Goal: Information Seeking & Learning: Find contact information

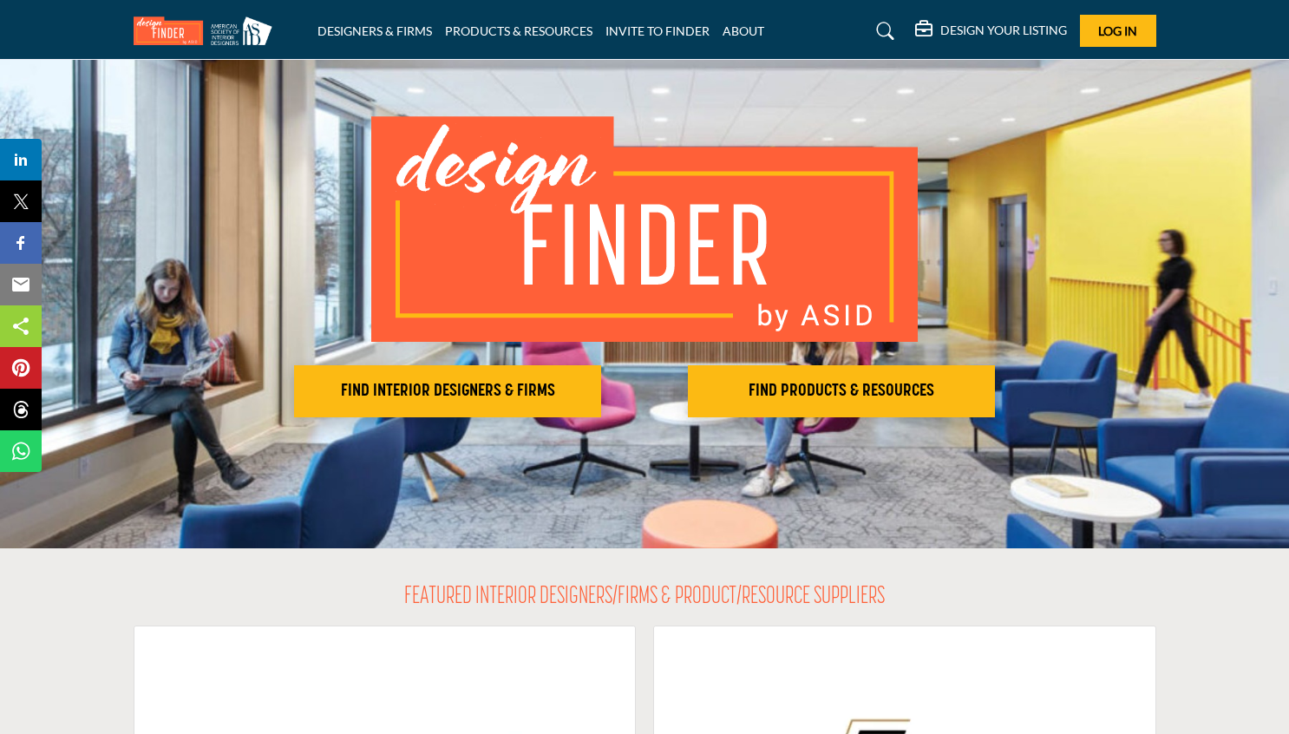
scroll to position [59, 0]
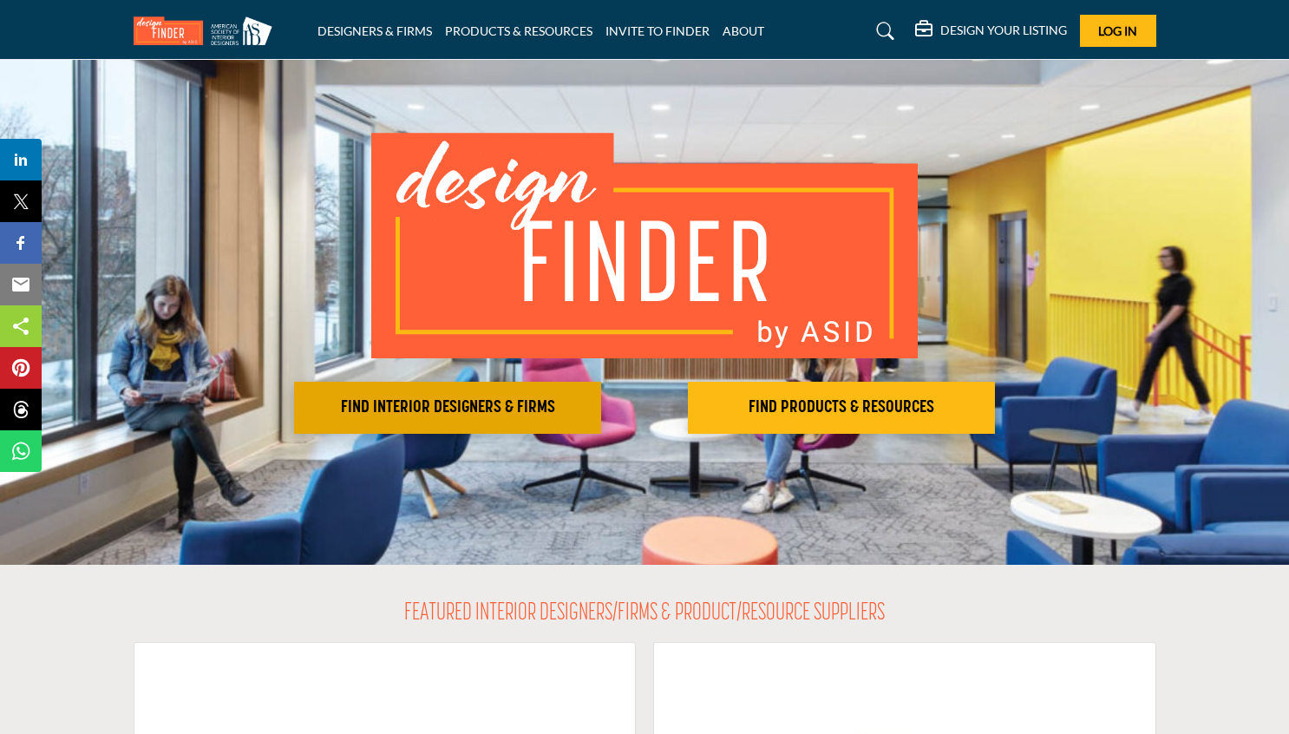
click at [483, 415] on h2 "FIND INTERIOR DESIGNERS & FIRMS" at bounding box center [447, 407] width 297 height 21
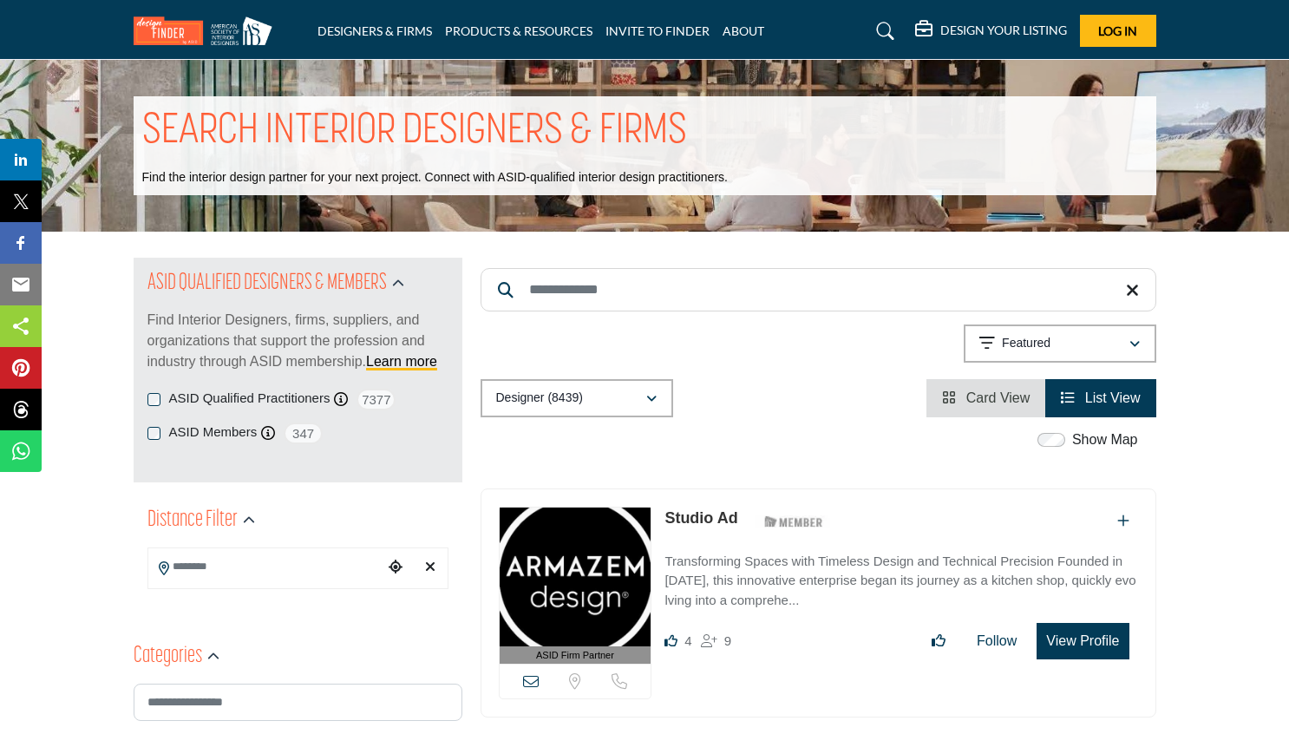
click at [583, 295] on input "Search Keyword" at bounding box center [819, 289] width 676 height 43
type input "**********"
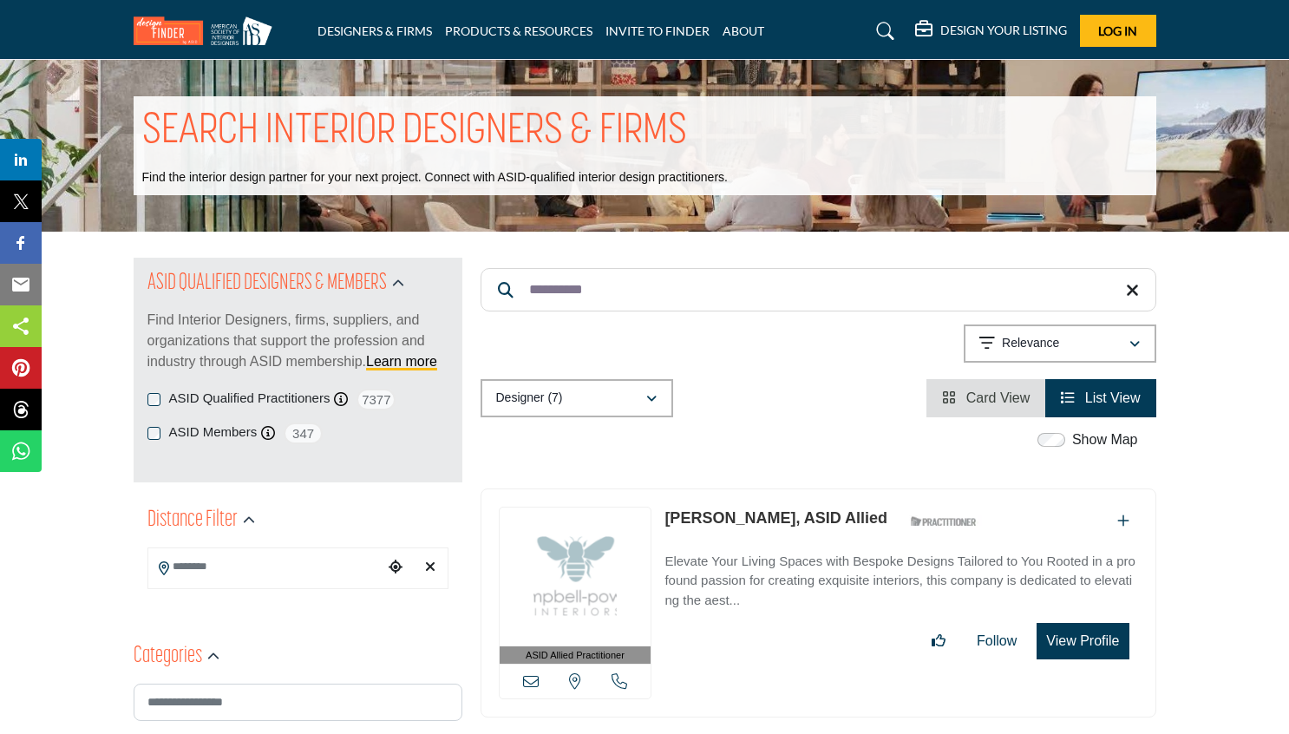
click at [887, 572] on p "Elevate Your Living Spaces with Bespoke Designs Tailored to You Rooted in a pro…" at bounding box center [900, 581] width 473 height 59
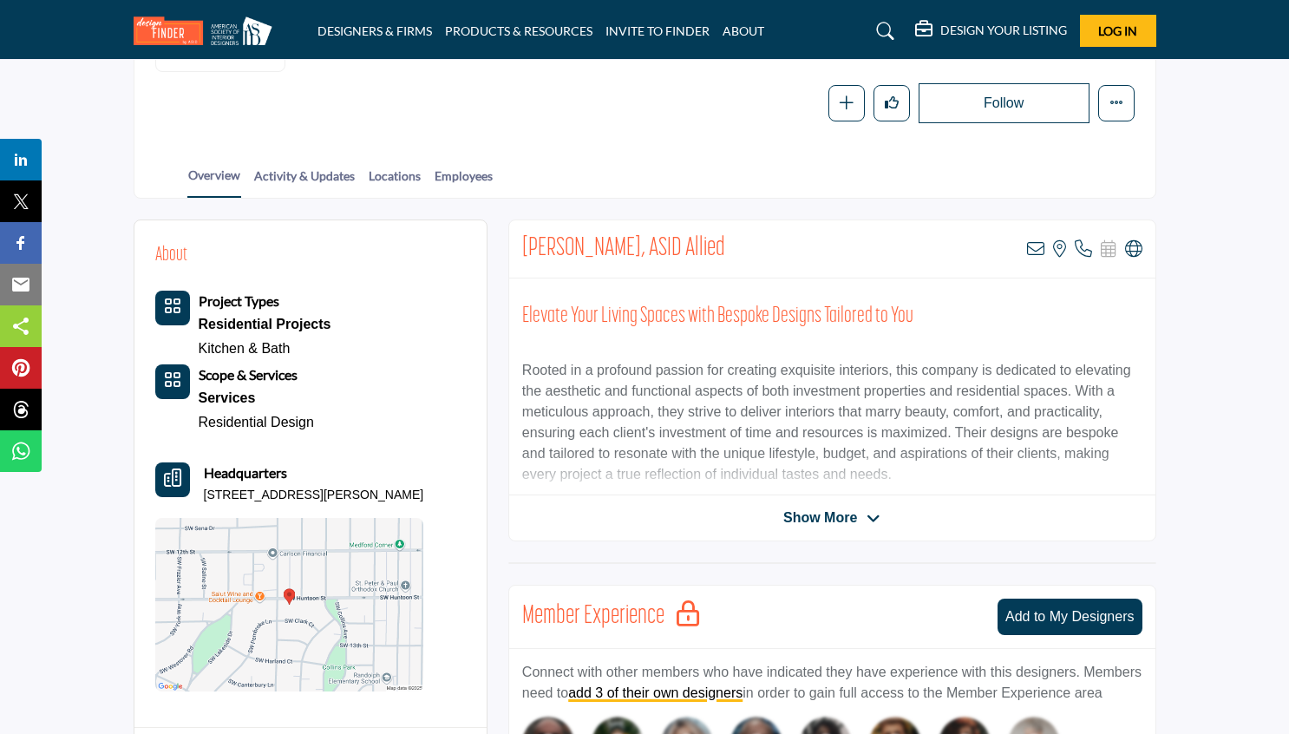
scroll to position [275, 0]
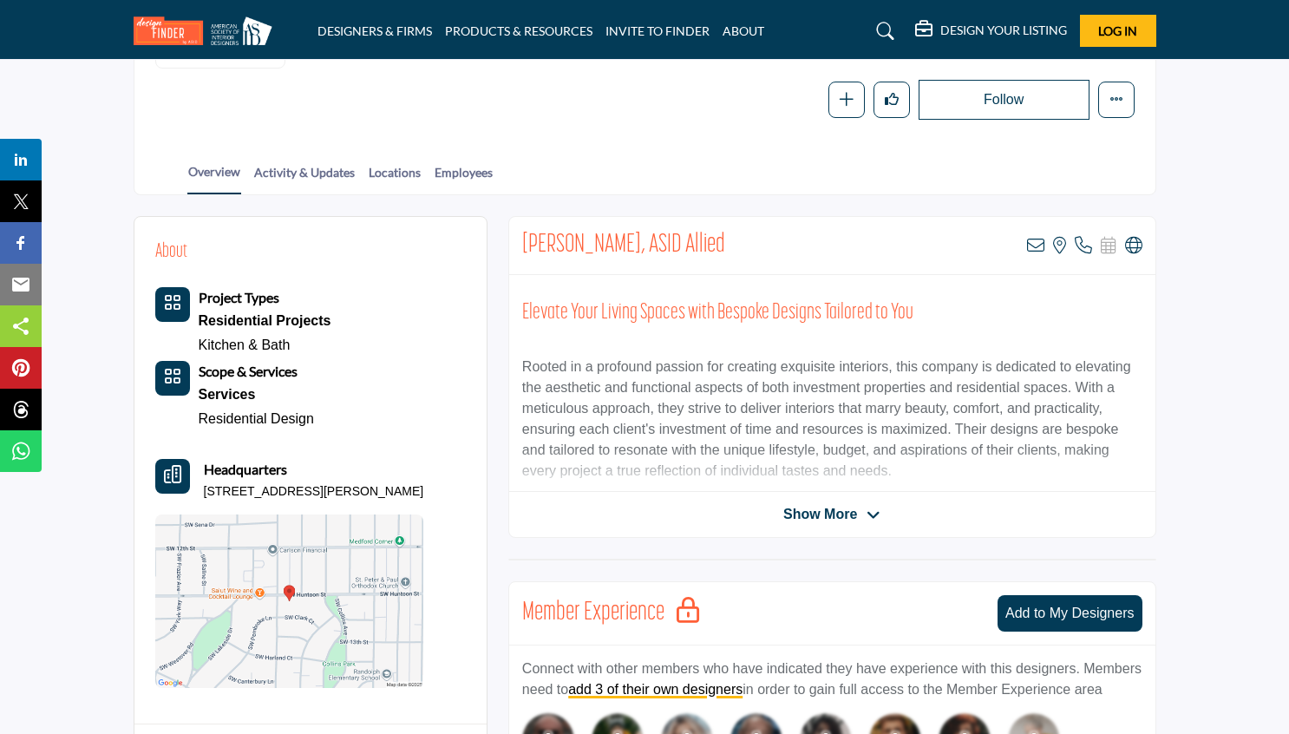
click at [741, 520] on div "Show More" at bounding box center [832, 514] width 646 height 21
click at [806, 518] on span "Show More" at bounding box center [820, 514] width 74 height 21
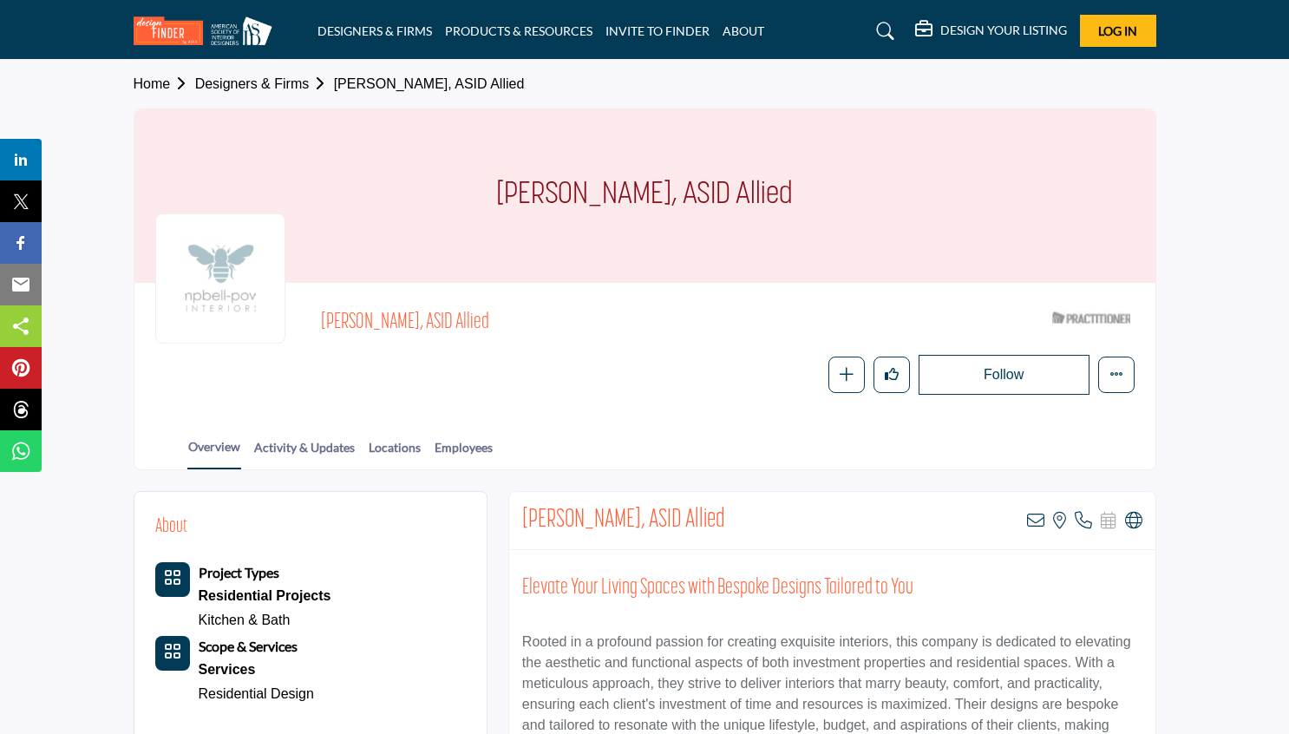
scroll to position [0, 0]
